Goal: Information Seeking & Learning: Stay updated

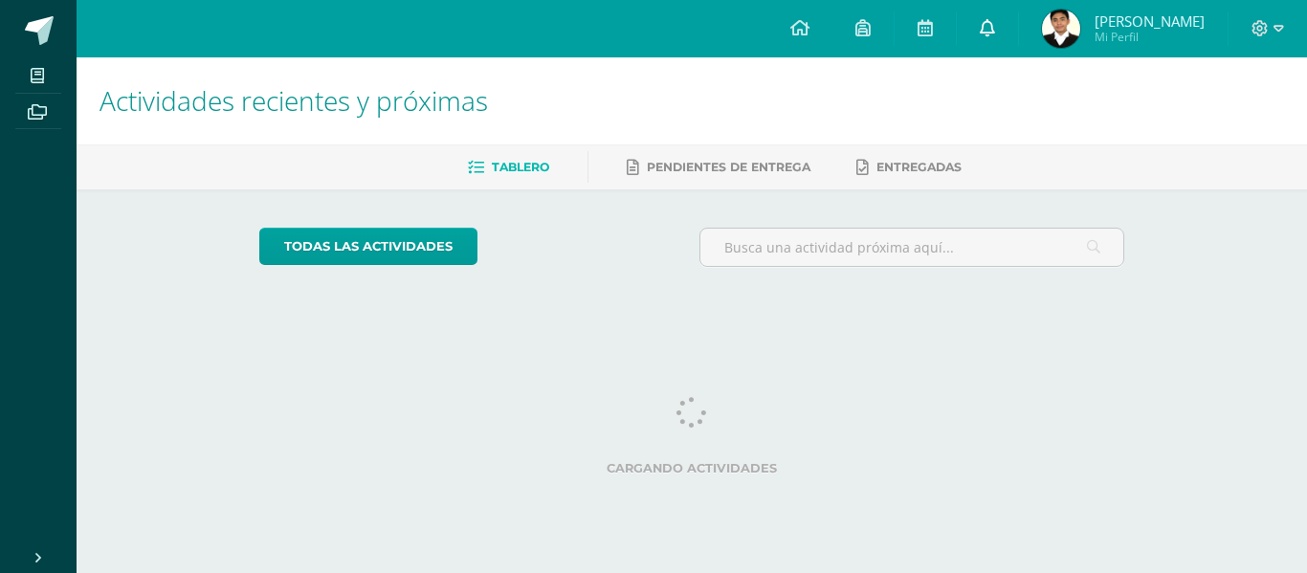
click at [1018, 30] on link at bounding box center [987, 28] width 61 height 57
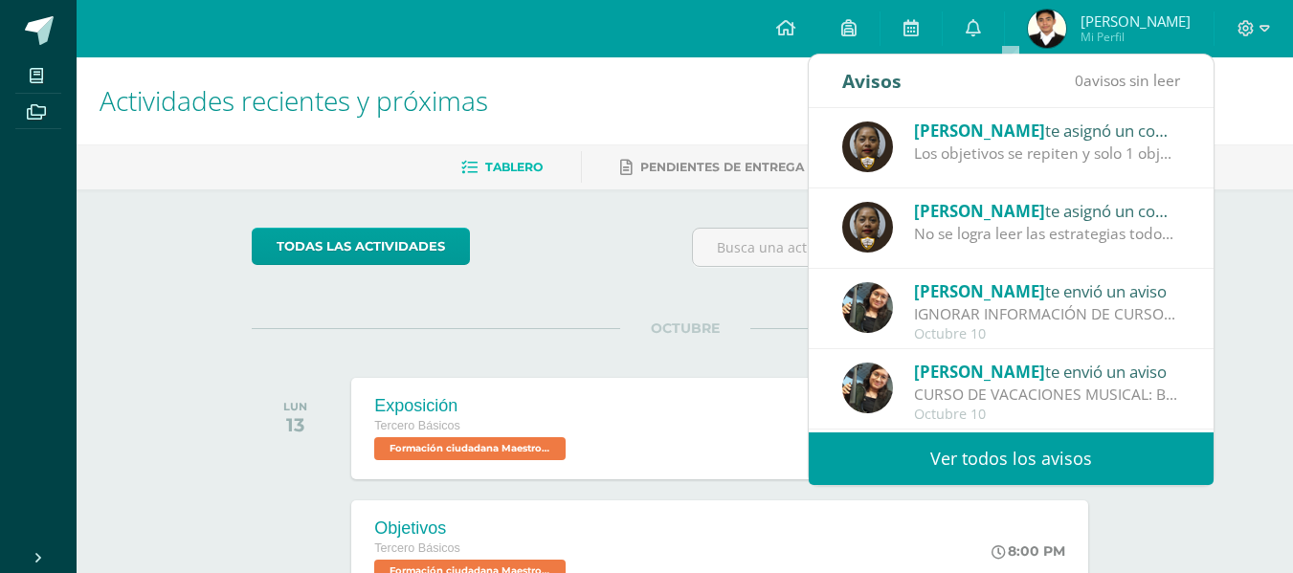
click at [1006, 449] on link "Ver todos los avisos" at bounding box center [1010, 458] width 405 height 53
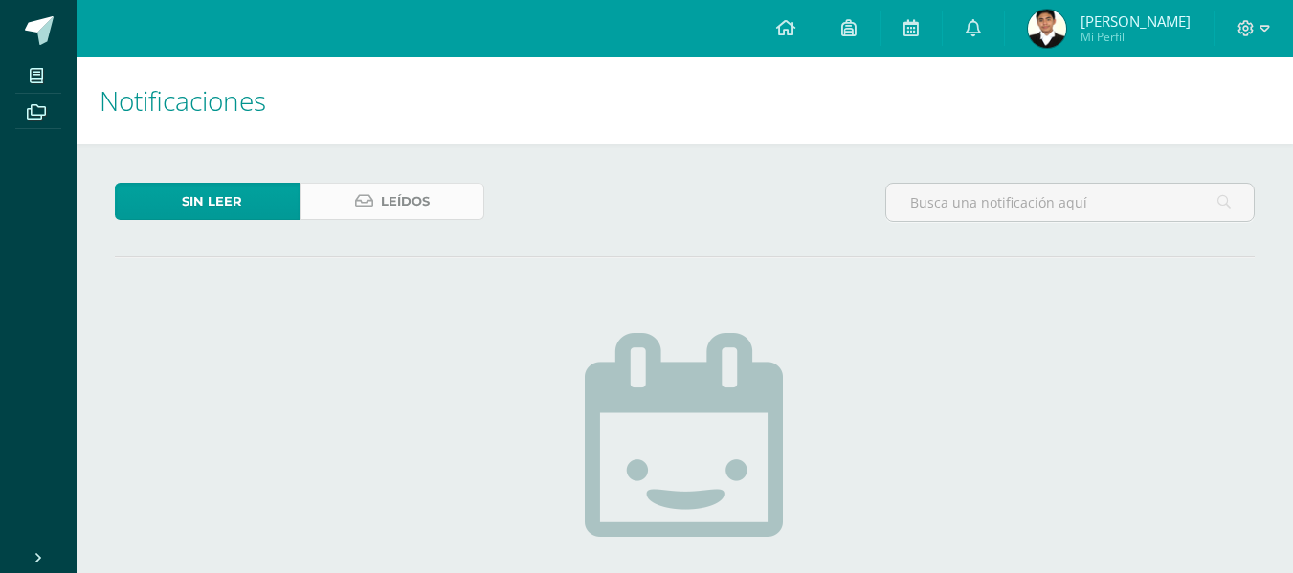
click at [387, 207] on span "Leídos" at bounding box center [405, 201] width 49 height 35
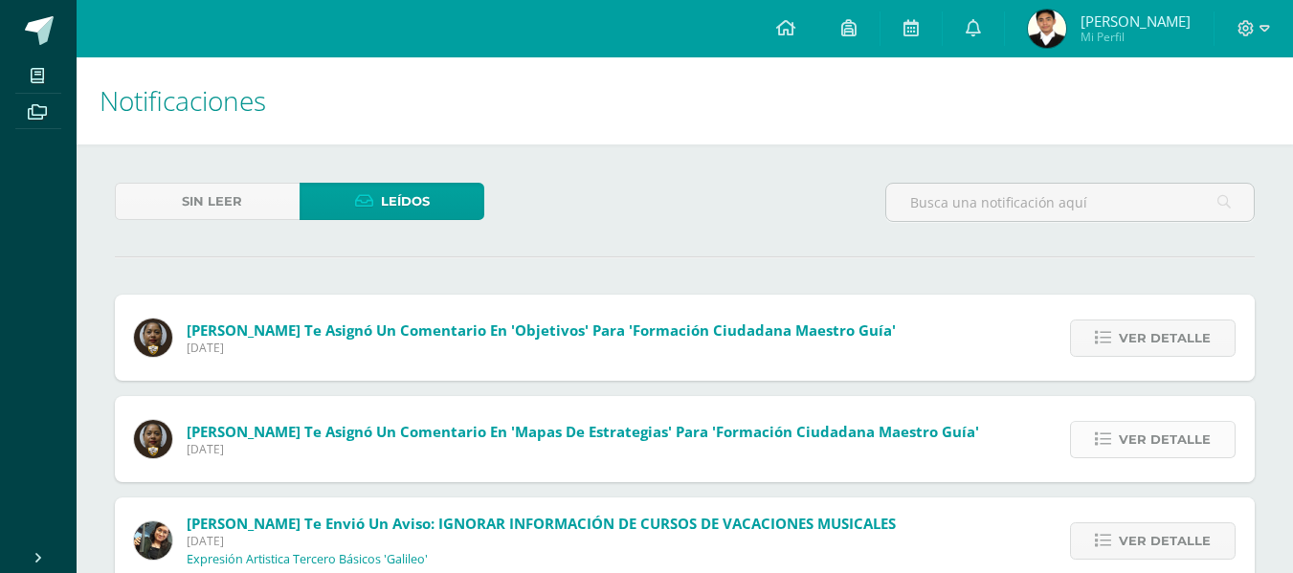
click at [1139, 436] on span "Ver detalle" at bounding box center [1165, 439] width 92 height 35
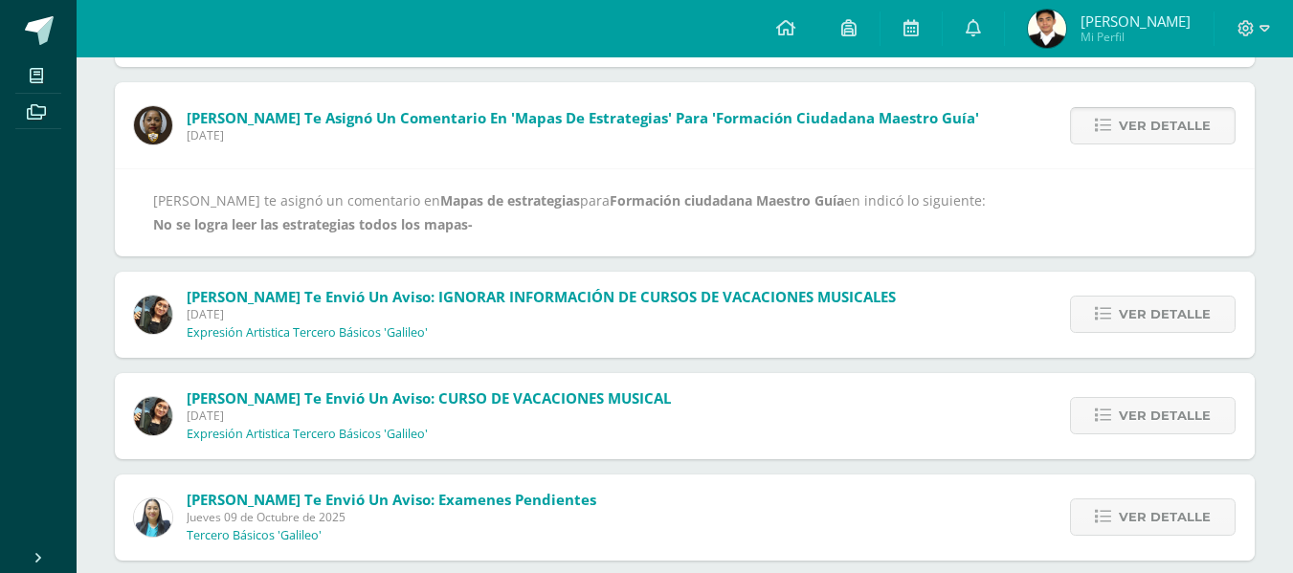
scroll to position [292, 0]
